Goal: Navigation & Orientation: Go to known website

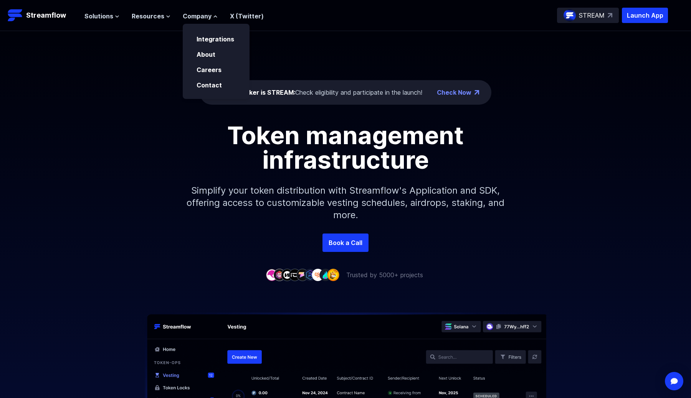
click at [100, 20] on div "Solutions Overview Streamflow features an all-in-one token distribution platfor…" at bounding box center [173, 15] width 179 height 15
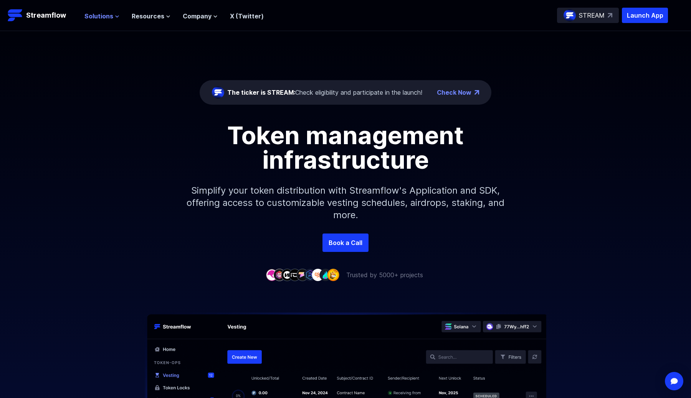
click at [106, 15] on span "Solutions" at bounding box center [98, 16] width 29 height 9
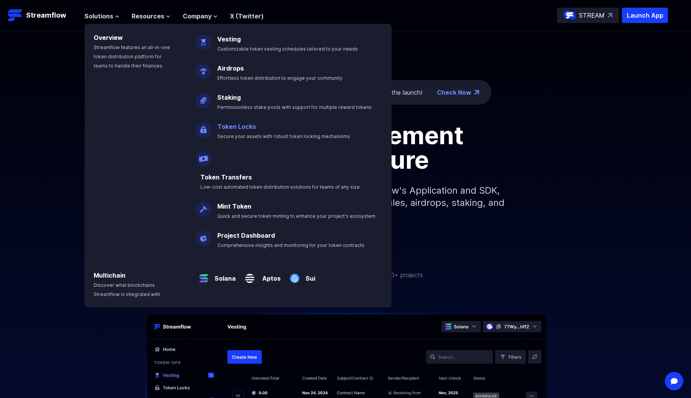
click at [250, 127] on link "Token Locks" at bounding box center [236, 127] width 39 height 8
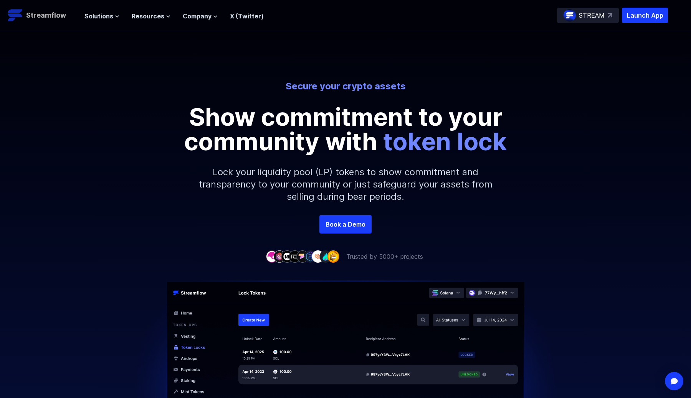
click at [51, 16] on p "Streamflow" at bounding box center [46, 15] width 40 height 11
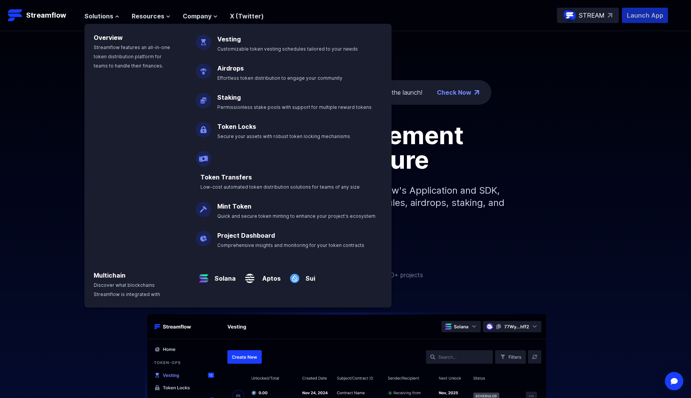
click at [647, 14] on p "Launch App" at bounding box center [645, 15] width 46 height 15
